Goal: Task Accomplishment & Management: Manage account settings

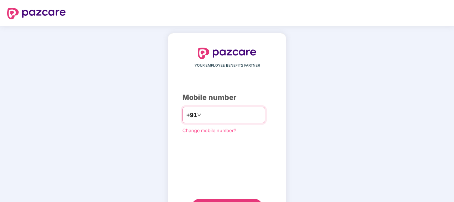
click at [205, 114] on input "number" at bounding box center [232, 114] width 59 height 11
click at [203, 114] on input "**********" at bounding box center [232, 114] width 59 height 11
type input "**********"
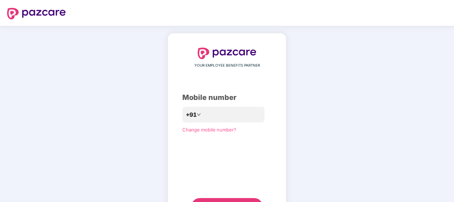
click at [219, 196] on div "**********" at bounding box center [226, 131] width 89 height 167
click at [220, 198] on button "Send OTP" at bounding box center [226, 206] width 71 height 17
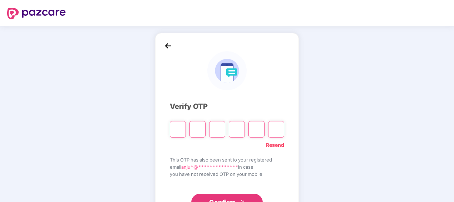
type input "*"
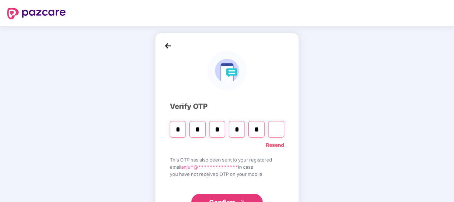
type input "*"
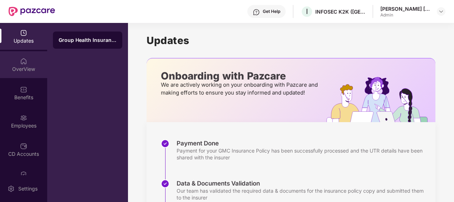
click at [20, 69] on div "OverView" at bounding box center [23, 68] width 47 height 7
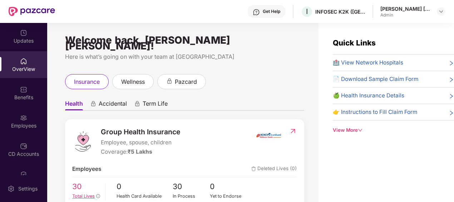
click at [78, 183] on span "30" at bounding box center [86, 187] width 28 height 12
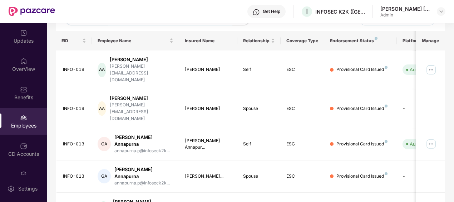
scroll to position [114, 0]
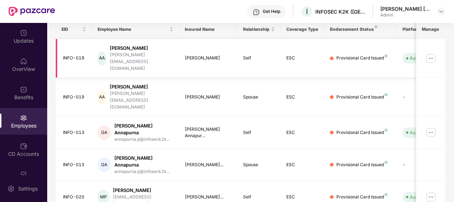
click at [430, 53] on img at bounding box center [430, 58] width 11 height 11
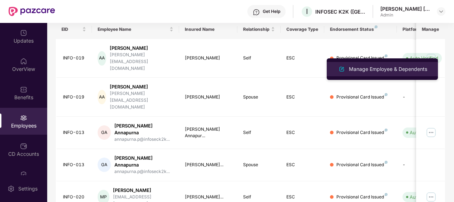
click at [375, 72] on div "Manage Employee & Dependents" at bounding box center [387, 69] width 81 height 8
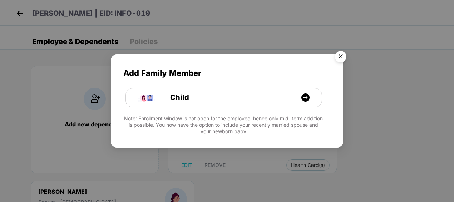
click at [345, 58] on img "Close" at bounding box center [341, 58] width 20 height 20
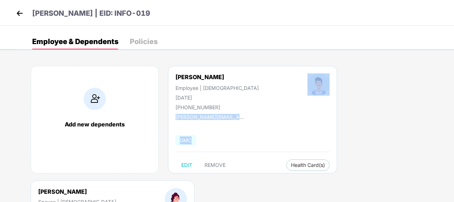
drag, startPoint x: 454, startPoint y: 84, endPoint x: 455, endPoint y: 121, distance: 36.9
click at [454, 121] on html "[PERSON_NAME] | EID: INFO-019 Employee & Dependents Policies Add new dependents…" at bounding box center [227, 101] width 454 height 202
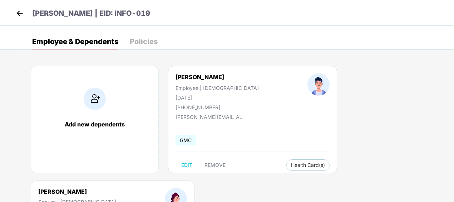
drag, startPoint x: 455, startPoint y: 121, endPoint x: 392, endPoint y: 120, distance: 63.6
click at [392, 120] on div "Add new dependents [PERSON_NAME] Employee | [DEMOGRAPHIC_DATA] [DATE] [PHONE_NU…" at bounding box center [235, 180] width 438 height 250
click at [298, 161] on button "Health Card(s)" at bounding box center [307, 164] width 43 height 11
click at [305, 181] on span "Health Insurance(ESC)" at bounding box center [304, 179] width 63 height 8
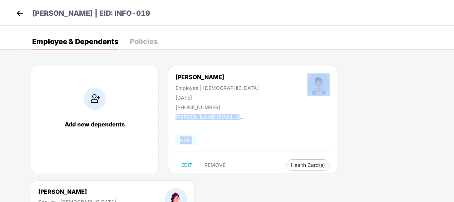
drag, startPoint x: 453, startPoint y: 59, endPoint x: 455, endPoint y: 123, distance: 63.7
click at [454, 123] on html "[PERSON_NAME] | EID: INFO-019 Employee & Dependents Policies Add new dependents…" at bounding box center [227, 101] width 454 height 202
drag, startPoint x: 455, startPoint y: 123, endPoint x: 441, endPoint y: 67, distance: 57.5
click at [441, 67] on div "Add new dependents [PERSON_NAME] Employee | [DEMOGRAPHIC_DATA] [DATE] [PHONE_NU…" at bounding box center [235, 180] width 438 height 250
click at [446, 53] on div "Employee & Dependents Policies Add new dependents [PERSON_NAME] Employee | [DEM…" at bounding box center [235, 170] width 438 height 272
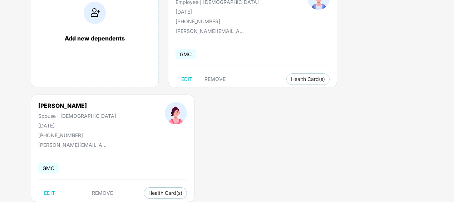
scroll to position [104, 0]
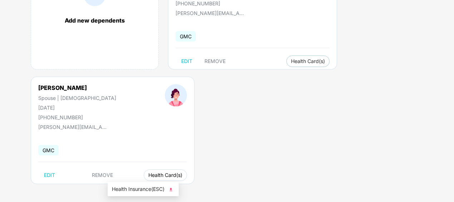
click at [148, 174] on span "Health Card(s)" at bounding box center [165, 175] width 34 height 4
click at [171, 191] on img at bounding box center [170, 189] width 7 height 7
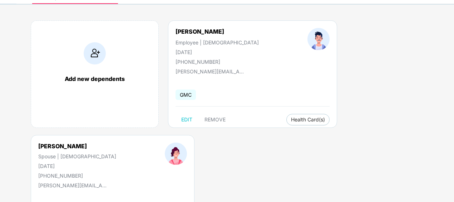
scroll to position [0, 0]
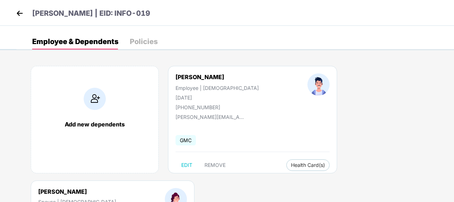
click at [20, 15] on img at bounding box center [19, 13] width 11 height 11
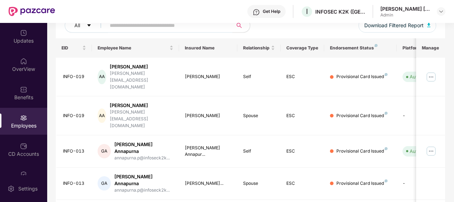
scroll to position [96, 0]
click at [430, 144] on img at bounding box center [430, 149] width 11 height 11
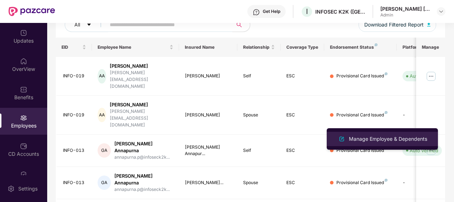
click at [374, 141] on div "Manage Employee & Dependents" at bounding box center [387, 139] width 81 height 8
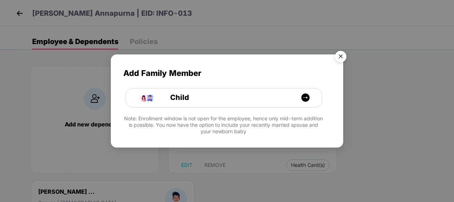
click at [341, 54] on img "Close" at bounding box center [341, 58] width 20 height 20
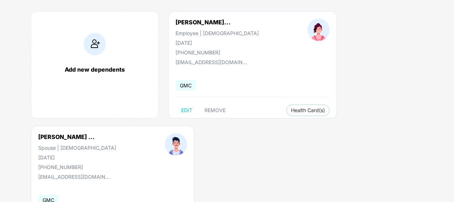
scroll to position [63, 0]
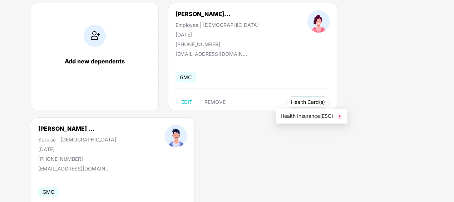
click at [293, 102] on span "Health Card(s)" at bounding box center [308, 102] width 34 height 4
click at [298, 116] on span "Health Insurance(ESC)" at bounding box center [312, 116] width 63 height 8
drag, startPoint x: 453, startPoint y: 96, endPoint x: 455, endPoint y: 128, distance: 32.2
click at [454, 128] on html "[PERSON_NAME] Annapurna | EID: INFO-013 Employee & Dependents Policies Add new …" at bounding box center [227, 38] width 454 height 202
drag, startPoint x: 453, startPoint y: 114, endPoint x: 454, endPoint y: 151, distance: 37.2
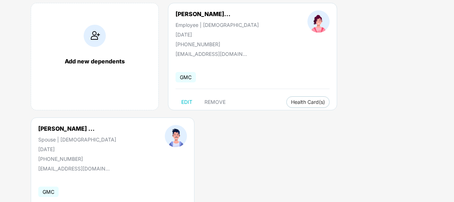
click at [454, 139] on html "[PERSON_NAME] Annapurna | EID: INFO-013 Employee & Dependents Policies Add new …" at bounding box center [227, 38] width 454 height 202
drag, startPoint x: 453, startPoint y: 145, endPoint x: 456, endPoint y: 177, distance: 31.9
click at [454, 139] on html "[PERSON_NAME] Annapurna | EID: INFO-013 Employee & Dependents Policies Add new …" at bounding box center [227, 38] width 454 height 202
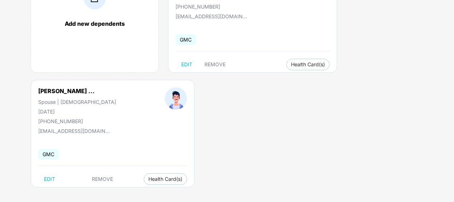
scroll to position [104, 0]
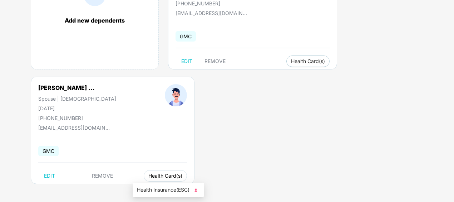
click at [156, 174] on span "Health Card(s)" at bounding box center [165, 176] width 34 height 4
click at [166, 189] on span "Health Insurance(ESC)" at bounding box center [168, 190] width 63 height 8
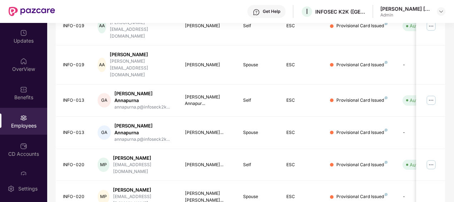
scroll to position [150, 0]
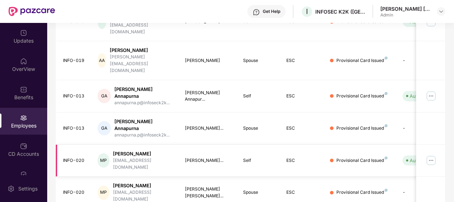
click at [430, 154] on img at bounding box center [430, 159] width 11 height 11
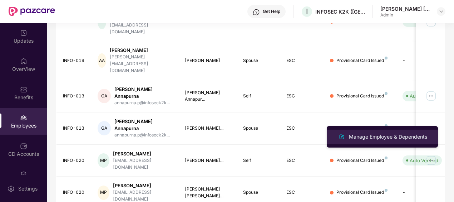
click at [367, 137] on div "Manage Employee & Dependents" at bounding box center [387, 137] width 81 height 8
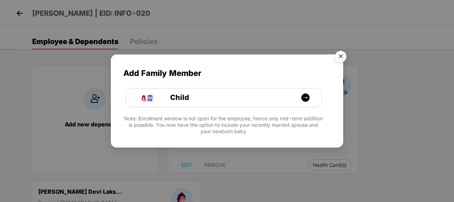
click at [342, 58] on img "Close" at bounding box center [341, 58] width 20 height 20
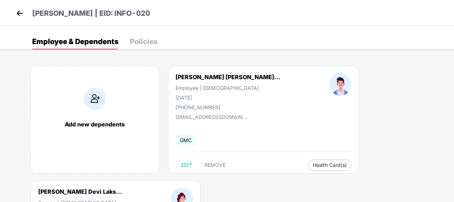
click at [18, 18] on img at bounding box center [19, 13] width 11 height 11
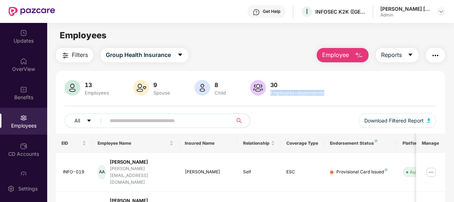
drag, startPoint x: 453, startPoint y: 64, endPoint x: 456, endPoint y: 96, distance: 32.0
click at [454, 96] on html "Get Help I INFOSEC K2K ([GEOGRAPHIC_DATA]) PRIVATE LIMITED [PERSON_NAME] [PERSO…" at bounding box center [227, 101] width 454 height 202
drag, startPoint x: 454, startPoint y: 96, endPoint x: 425, endPoint y: 96, distance: 29.7
click at [425, 96] on div "13 Employees 9 Spouse 8 Child [DEMOGRAPHIC_DATA] Employees+dependents" at bounding box center [251, 88] width 372 height 17
click at [415, 105] on div "13 Employees 9 Spouse 8 Child [DEMOGRAPHIC_DATA] Employees+dependents All Downl…" at bounding box center [251, 107] width 390 height 54
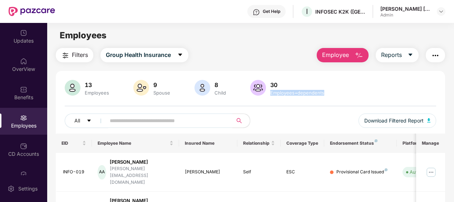
drag, startPoint x: 453, startPoint y: 66, endPoint x: 455, endPoint y: 104, distance: 37.6
click at [454, 104] on html "Get Help I INFOSEC K2K ([GEOGRAPHIC_DATA]) PRIVATE LIMITED [PERSON_NAME] [PERSO…" at bounding box center [227, 101] width 454 height 202
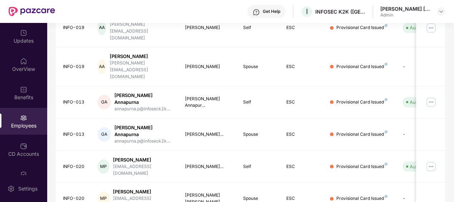
scroll to position [146, 0]
